Goal: Transaction & Acquisition: Obtain resource

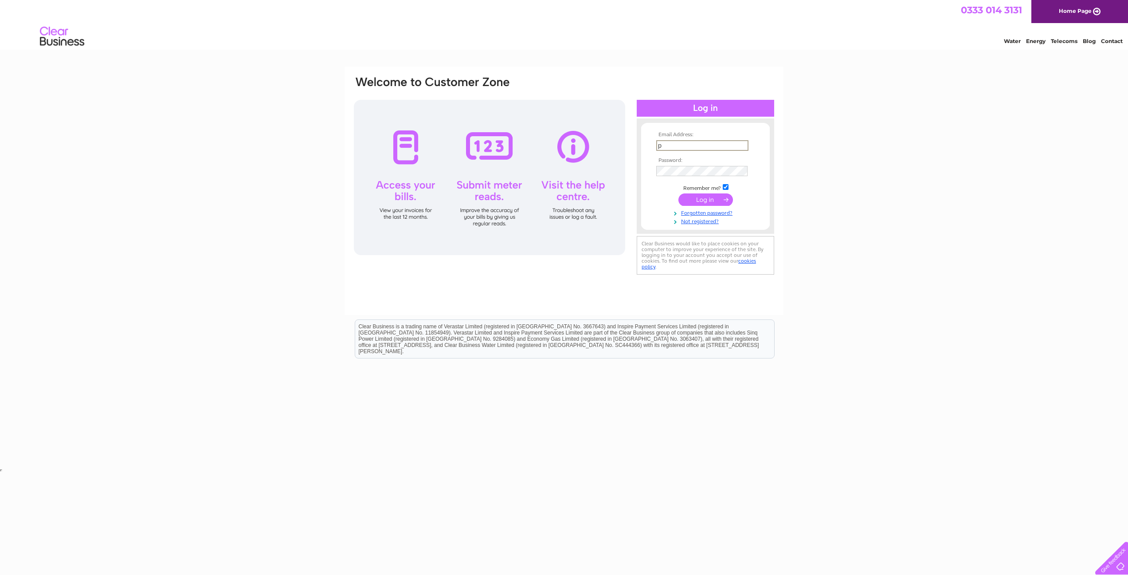
type input "Pawenthiran.uk@gmail.com"
click at [712, 198] on input "submit" at bounding box center [706, 198] width 55 height 12
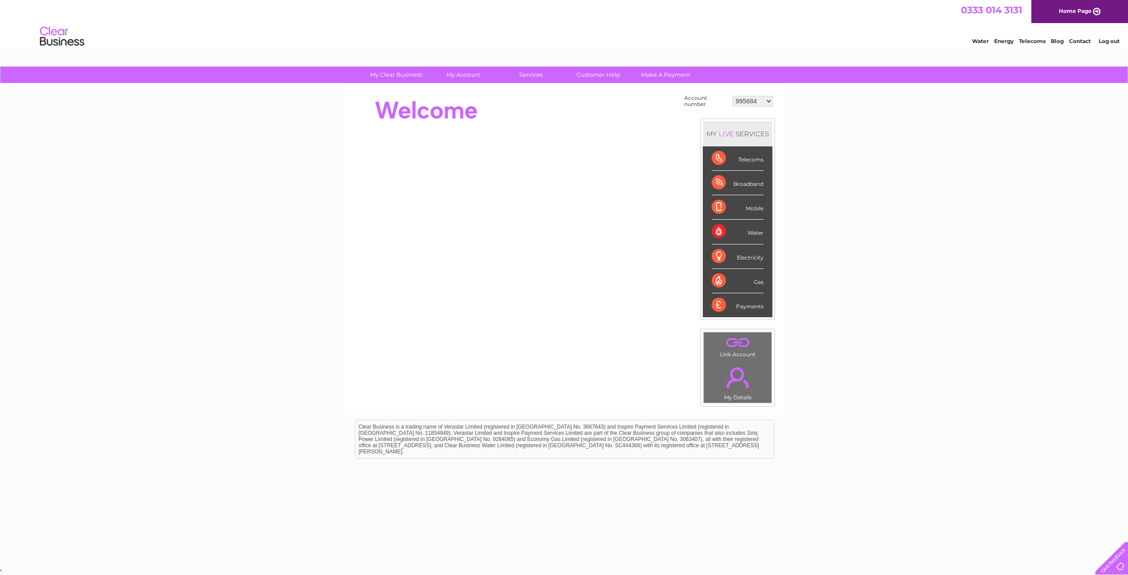
select select "30314061"
click at [458, 92] on link "Bills and Payments" at bounding box center [467, 93] width 73 height 18
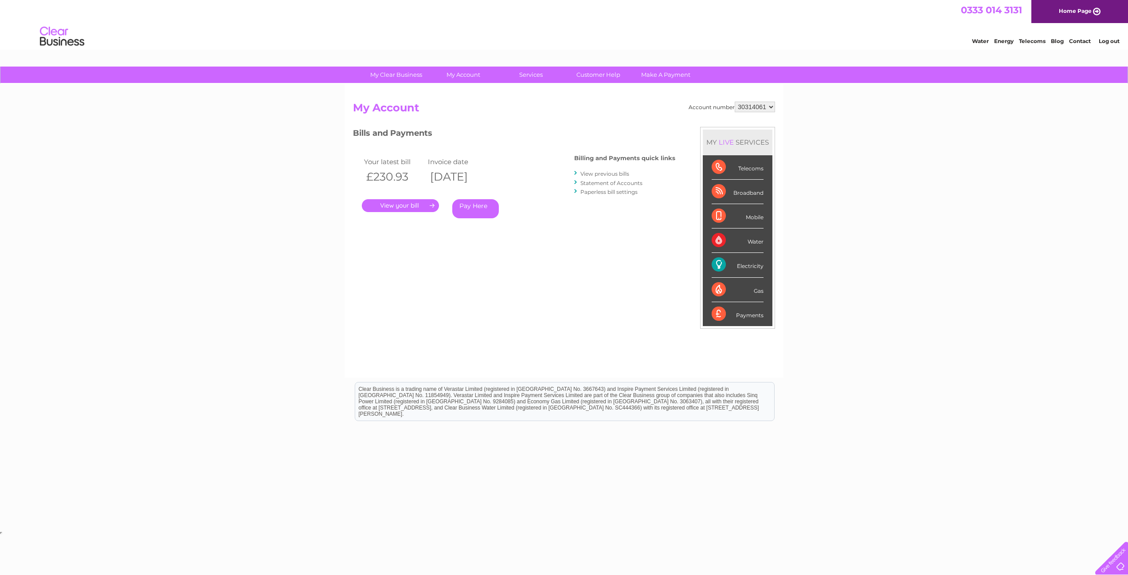
select select "995684"
select select "30314061"
click at [421, 203] on link "." at bounding box center [400, 205] width 77 height 13
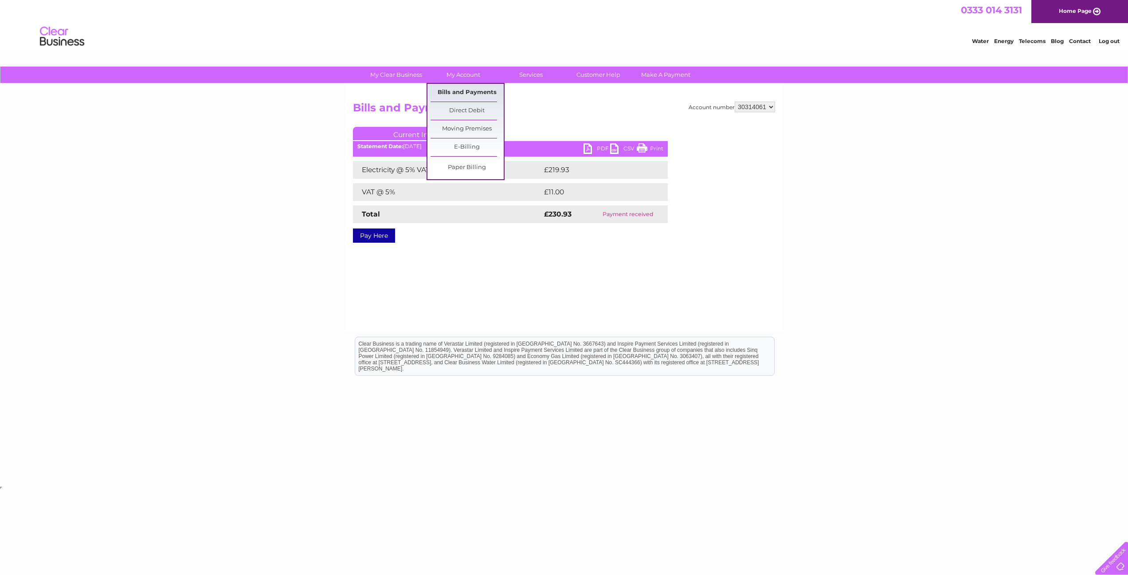
click at [461, 88] on link "Bills and Payments" at bounding box center [467, 93] width 73 height 18
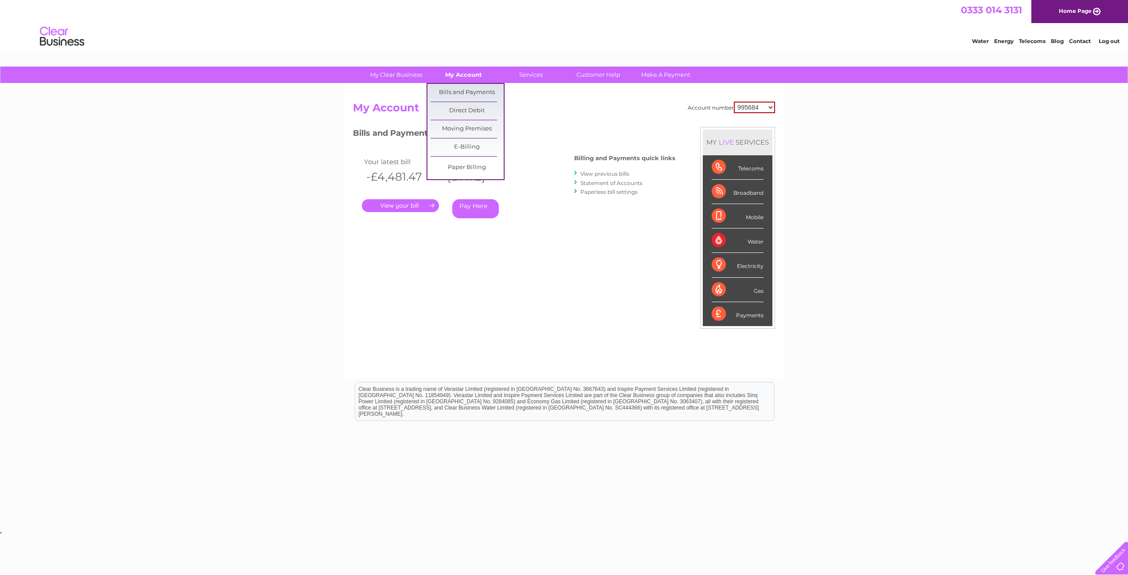
click at [471, 77] on link "My Account" at bounding box center [463, 75] width 73 height 16
click at [471, 90] on link "Bills and Payments" at bounding box center [467, 93] width 73 height 18
click at [617, 172] on link "View previous bills" at bounding box center [605, 173] width 49 height 7
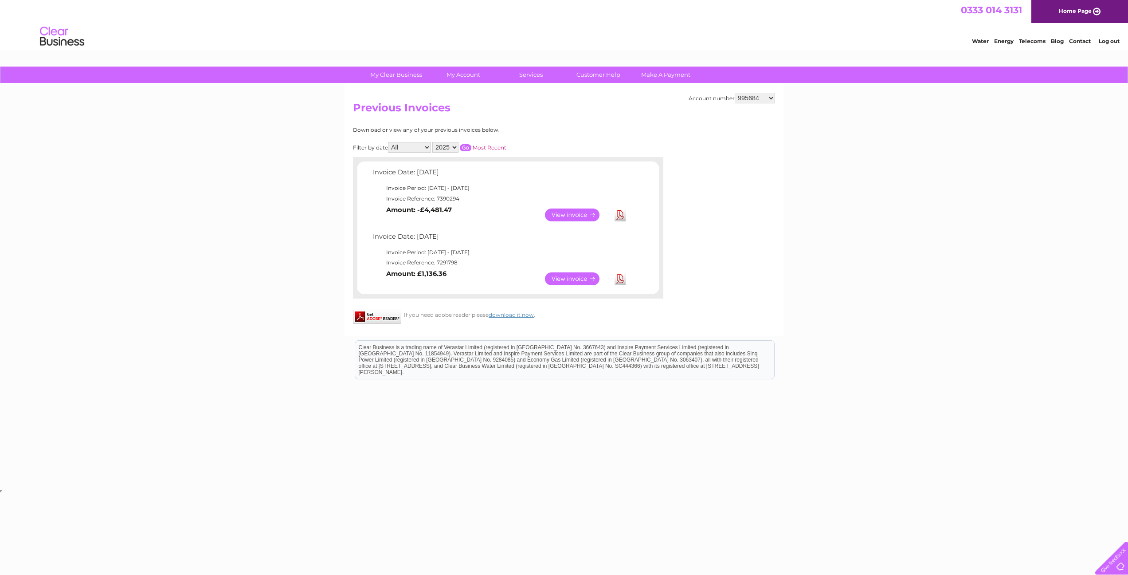
select select "30314061"
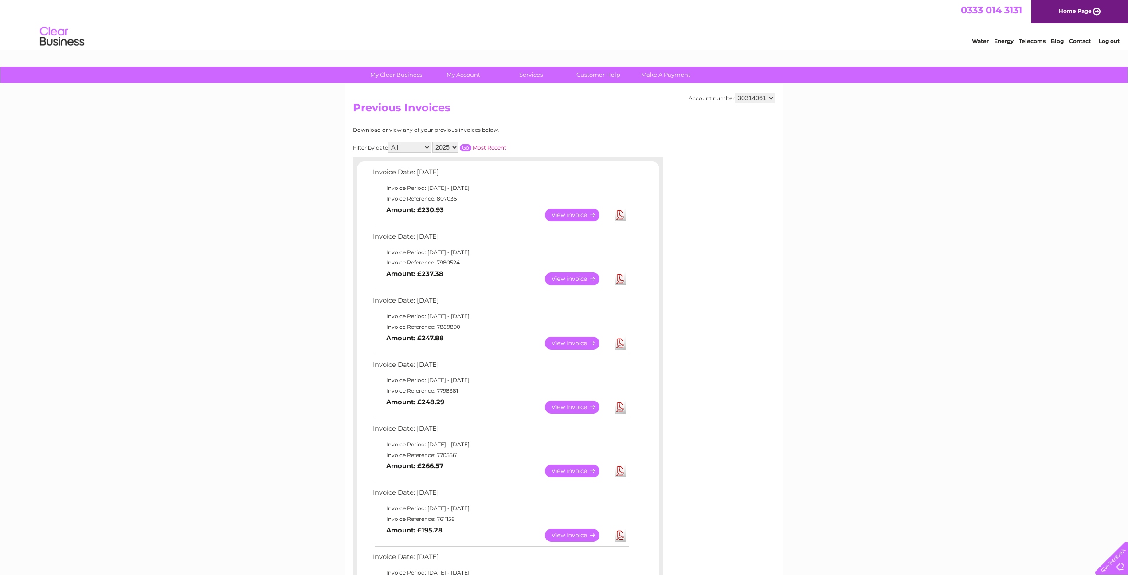
click at [579, 208] on link "View" at bounding box center [577, 214] width 65 height 13
click at [582, 275] on link "View" at bounding box center [577, 278] width 65 height 13
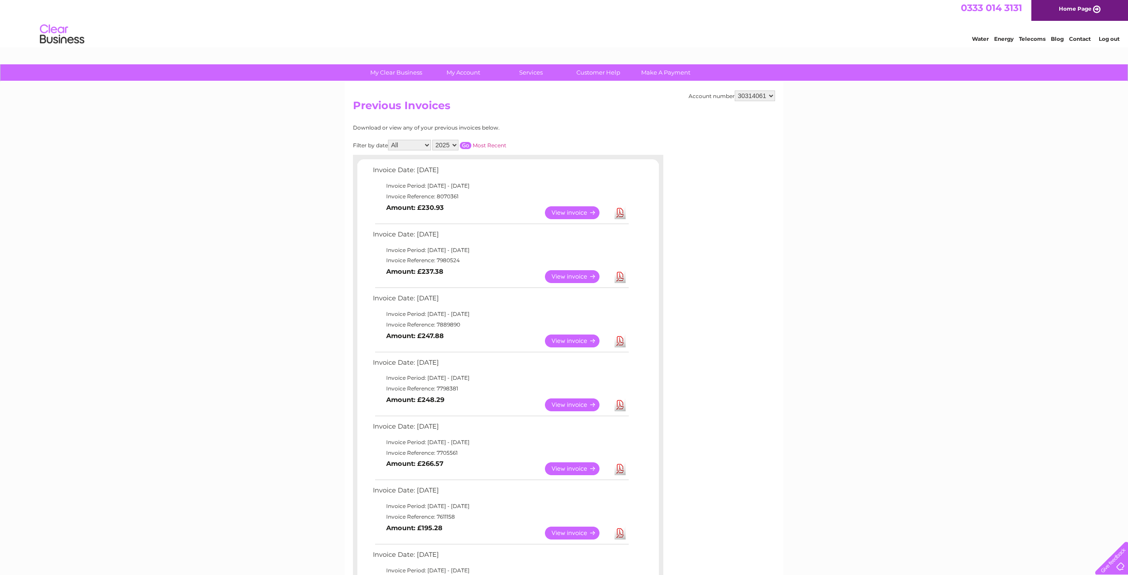
click at [578, 335] on link "View" at bounding box center [577, 340] width 65 height 13
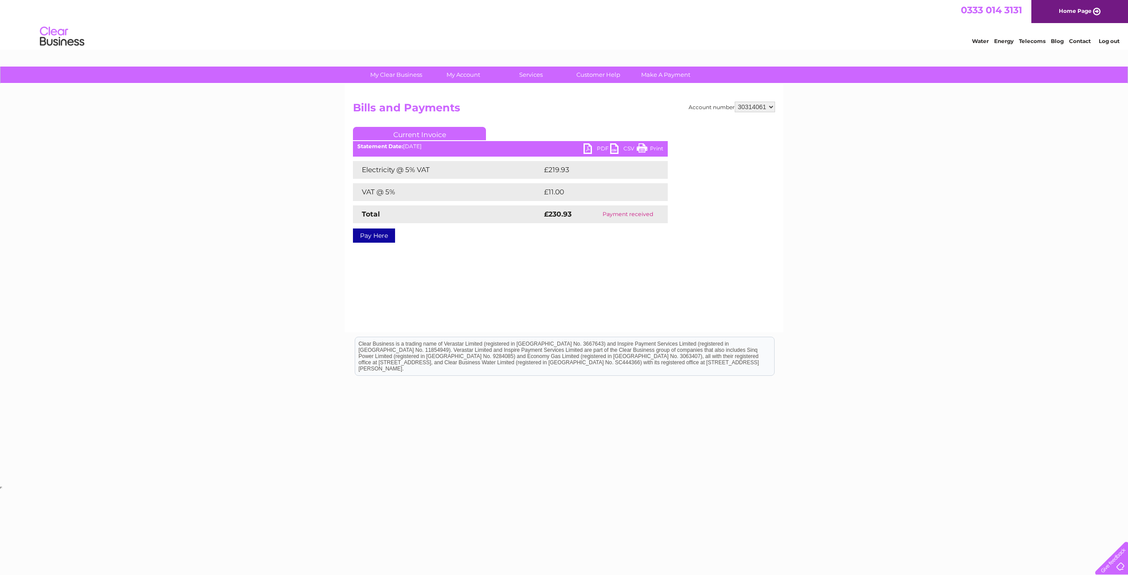
click at [592, 148] on link "PDF" at bounding box center [597, 149] width 27 height 13
click at [593, 150] on link "PDF" at bounding box center [597, 149] width 27 height 13
click at [591, 146] on link "PDF" at bounding box center [597, 149] width 27 height 13
